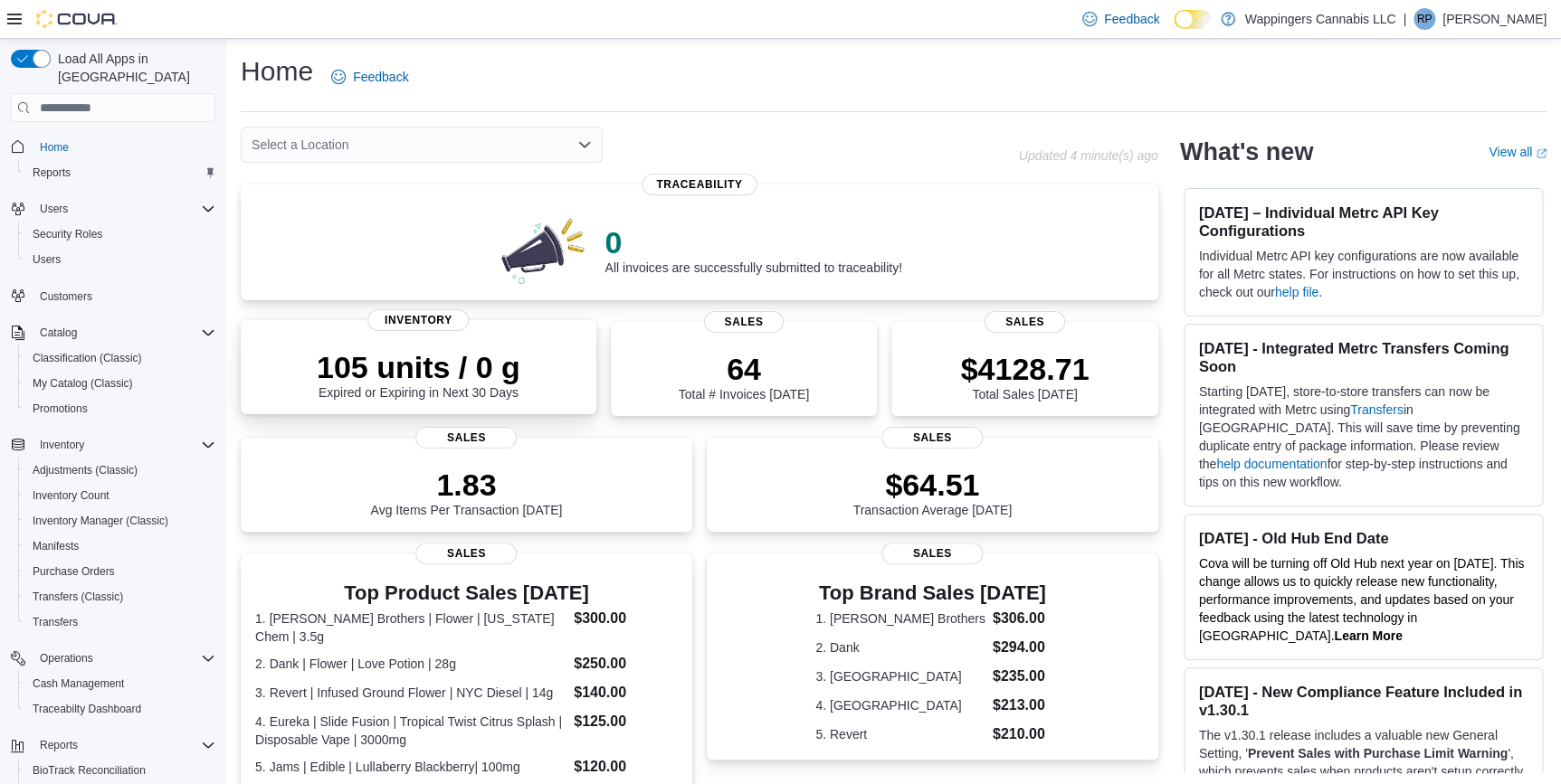
click at [434, 394] on div "105 units / 0 g Expired or Expiring in Next 30 Days" at bounding box center [418, 374] width 203 height 51
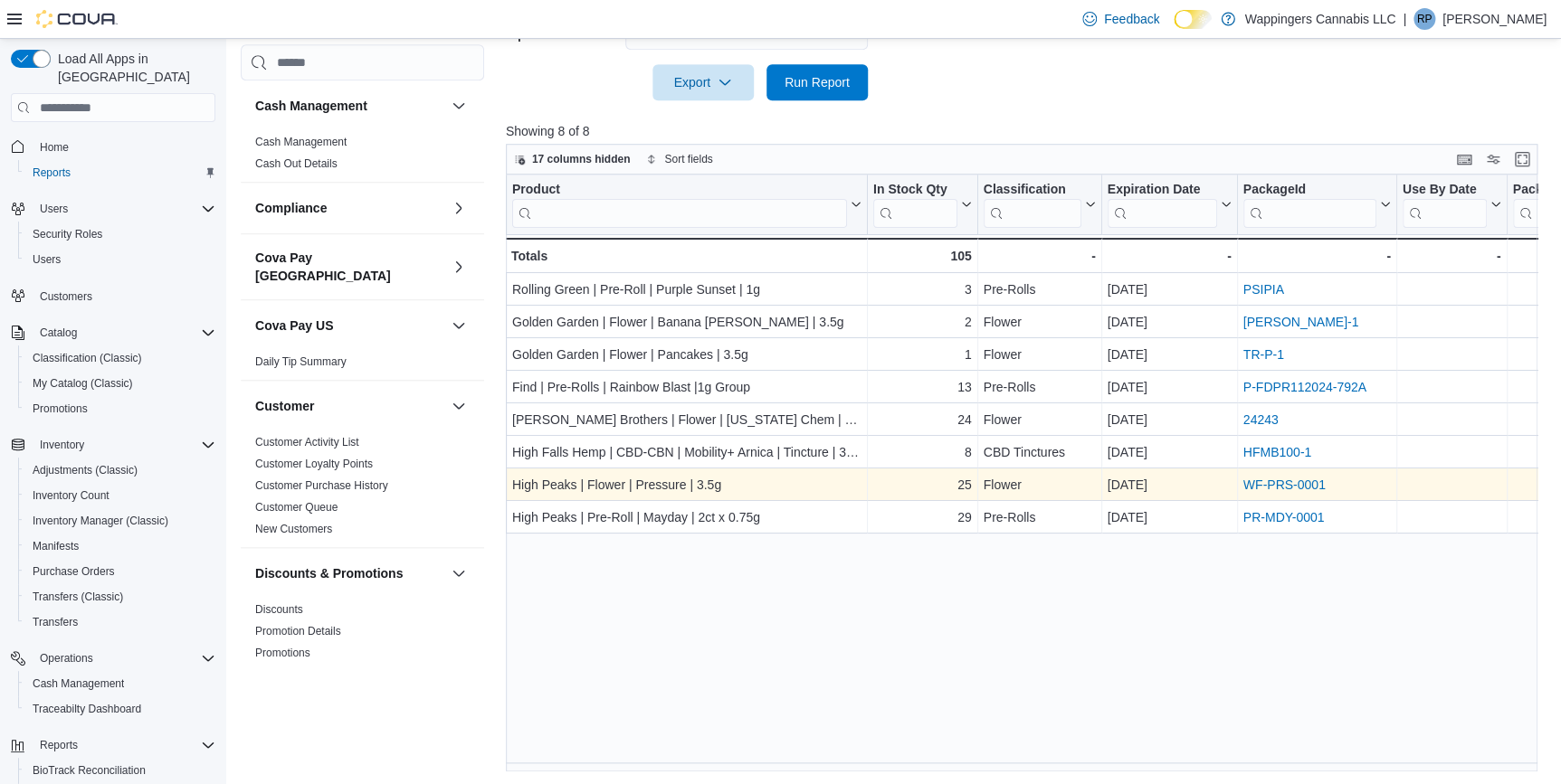
scroll to position [567, 0]
